Goal: Task Accomplishment & Management: Complete application form

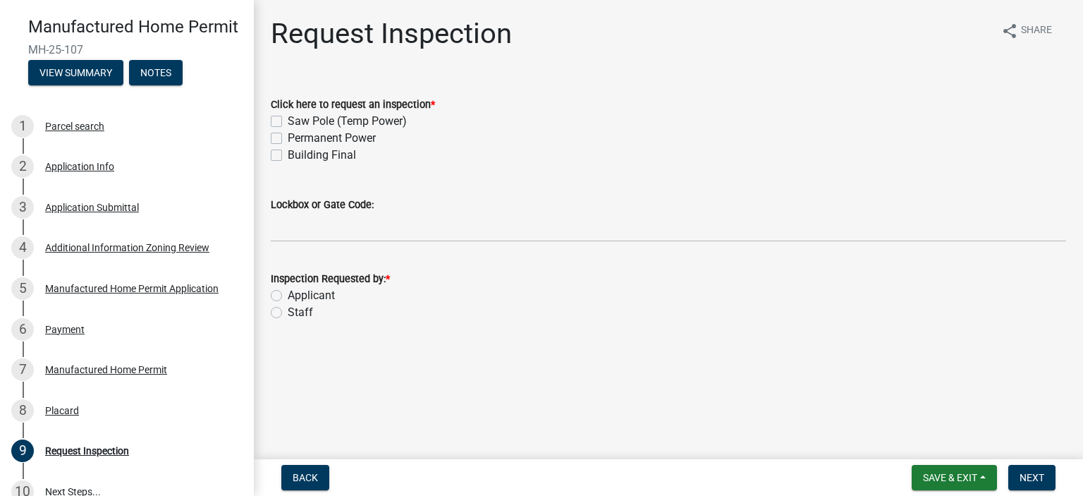
scroll to position [304, 0]
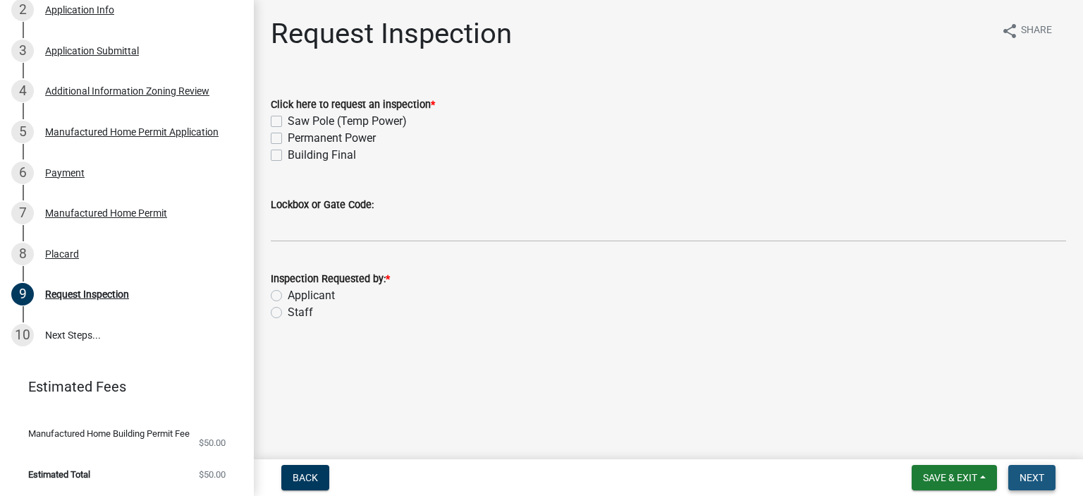
click at [1016, 479] on button "Next" at bounding box center [1032, 477] width 47 height 25
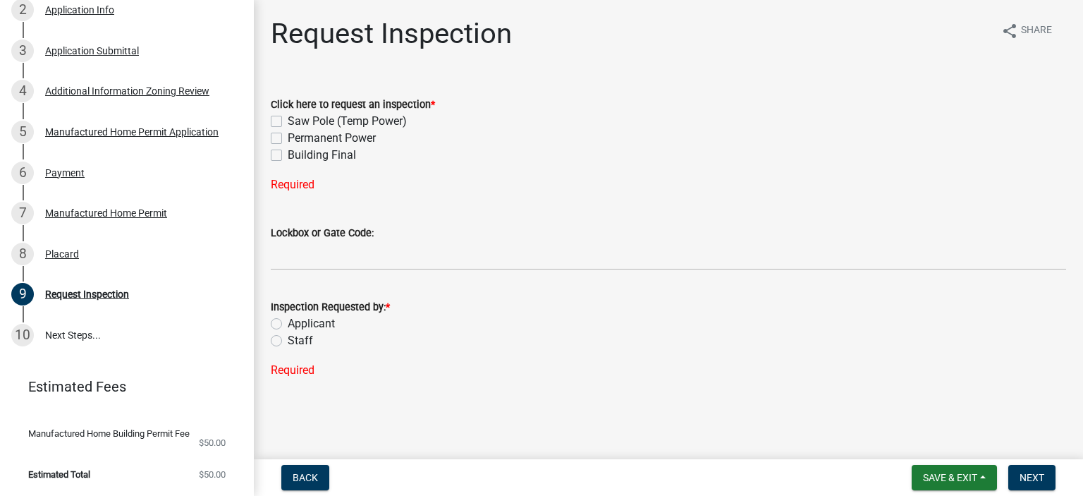
click at [288, 159] on label "Building Final" at bounding box center [322, 155] width 68 height 17
click at [288, 156] on input "Building Final" at bounding box center [292, 151] width 9 height 9
checkbox input "true"
checkbox input "false"
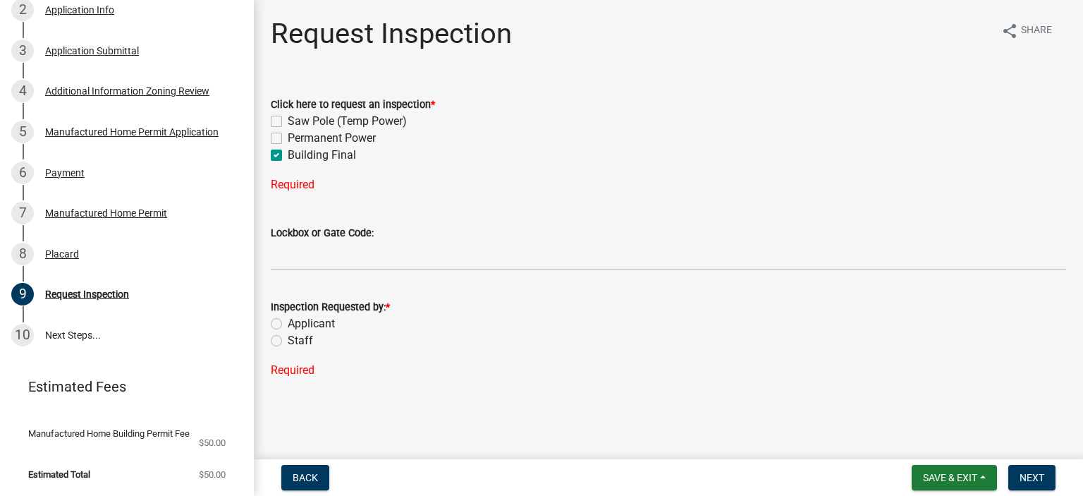
checkbox input "true"
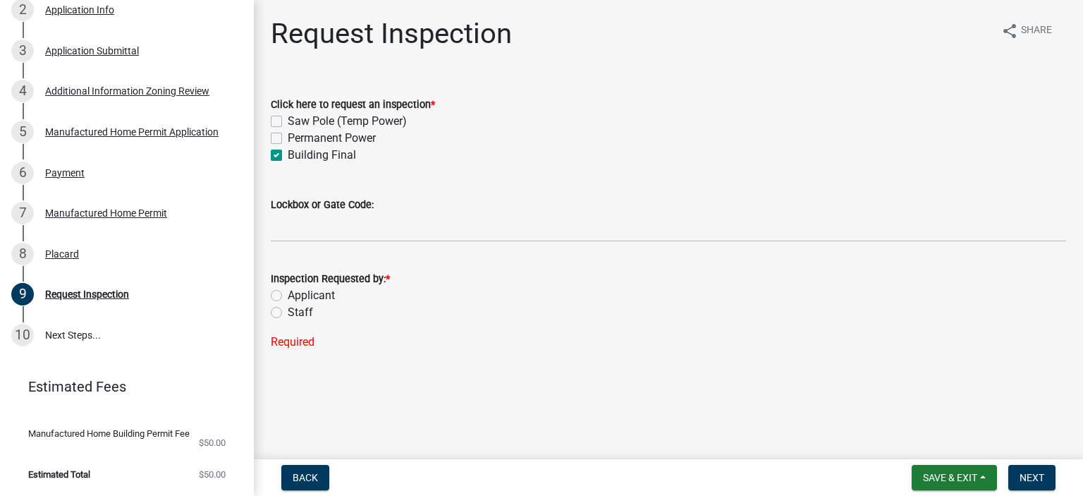
click at [288, 315] on label "Staff" at bounding box center [300, 312] width 25 height 17
click at [288, 313] on input "Staff" at bounding box center [292, 308] width 9 height 9
radio input "true"
click at [1032, 482] on span "Next" at bounding box center [1032, 477] width 25 height 11
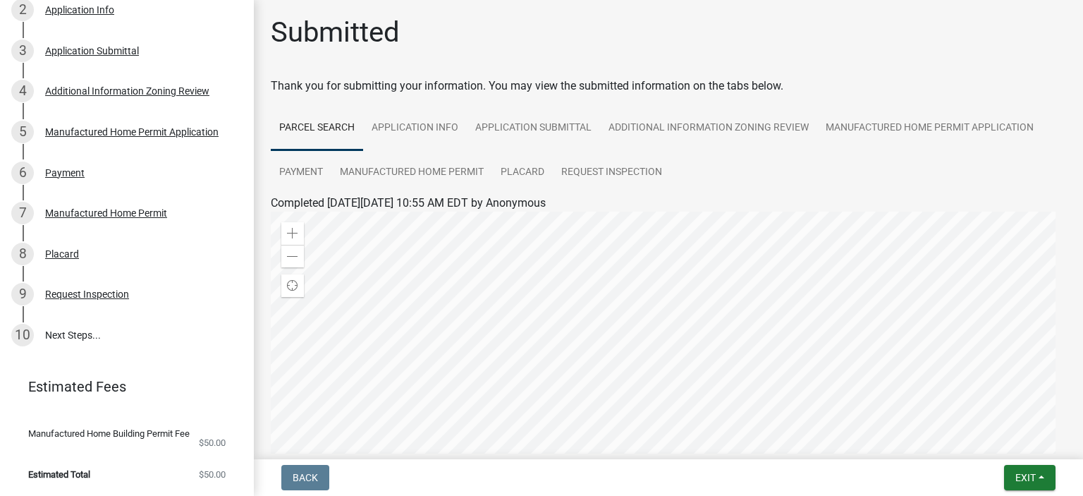
scroll to position [0, 0]
click at [631, 170] on link "Request Inspection" at bounding box center [612, 174] width 118 height 45
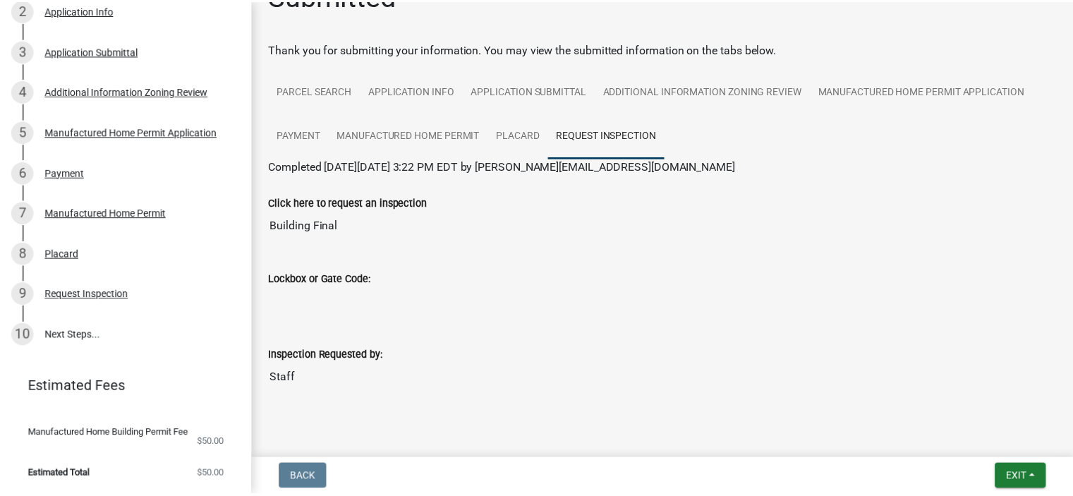
scroll to position [59, 0]
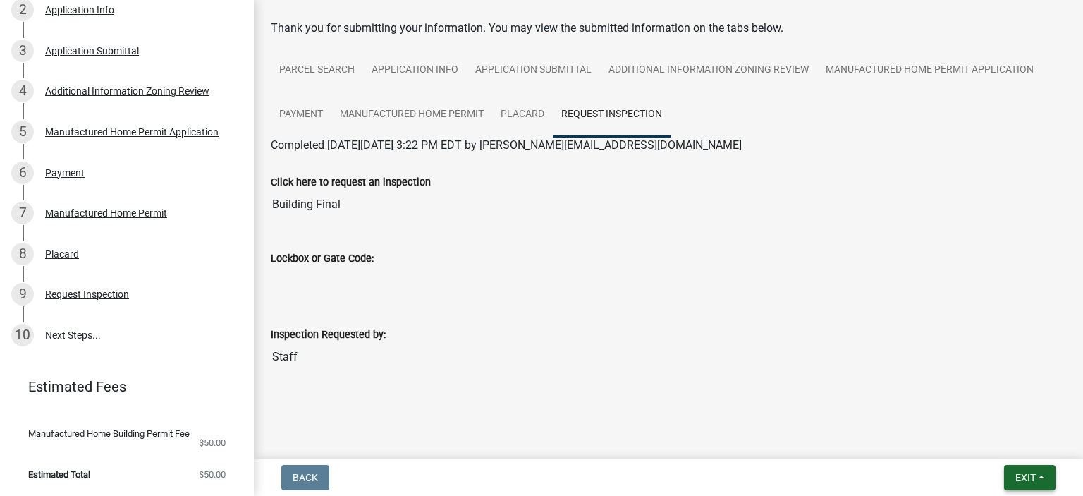
click at [1027, 482] on span "Exit" at bounding box center [1026, 477] width 20 height 11
click at [992, 443] on button "Save & Exit" at bounding box center [1000, 441] width 113 height 34
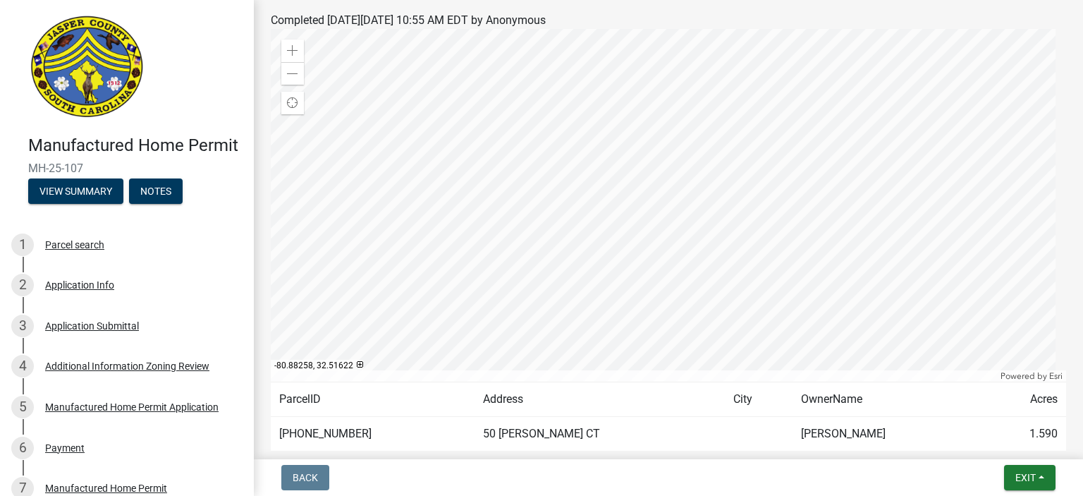
scroll to position [212, 0]
